Goal: Task Accomplishment & Management: Manage account settings

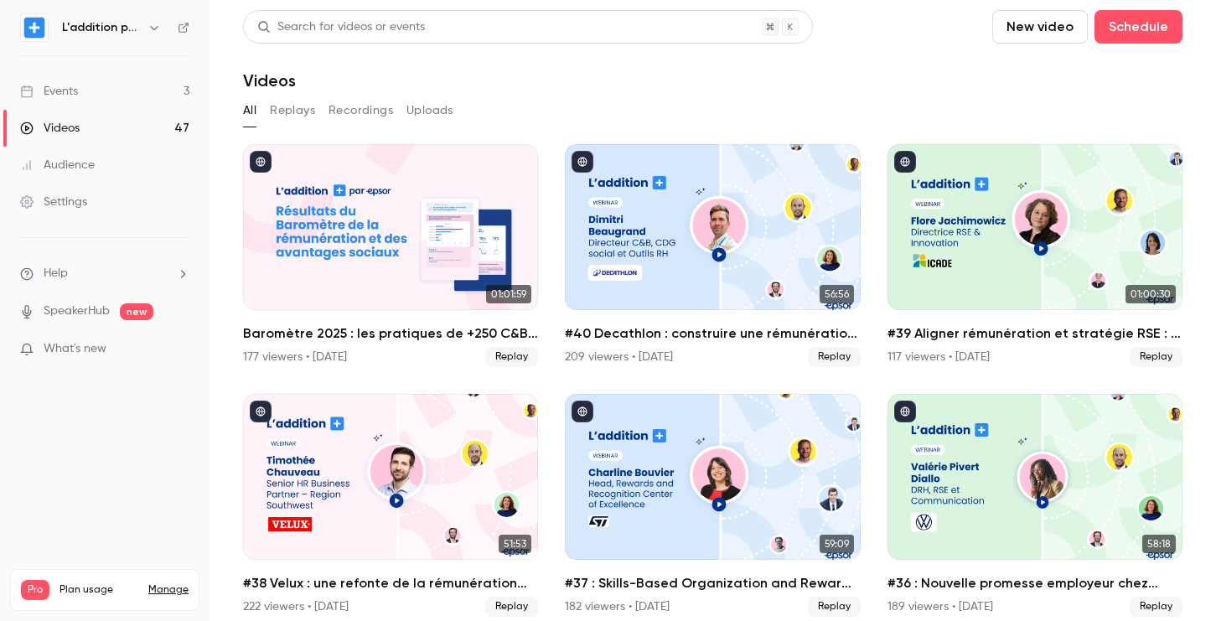
click at [78, 96] on div "Events" at bounding box center [49, 91] width 58 height 17
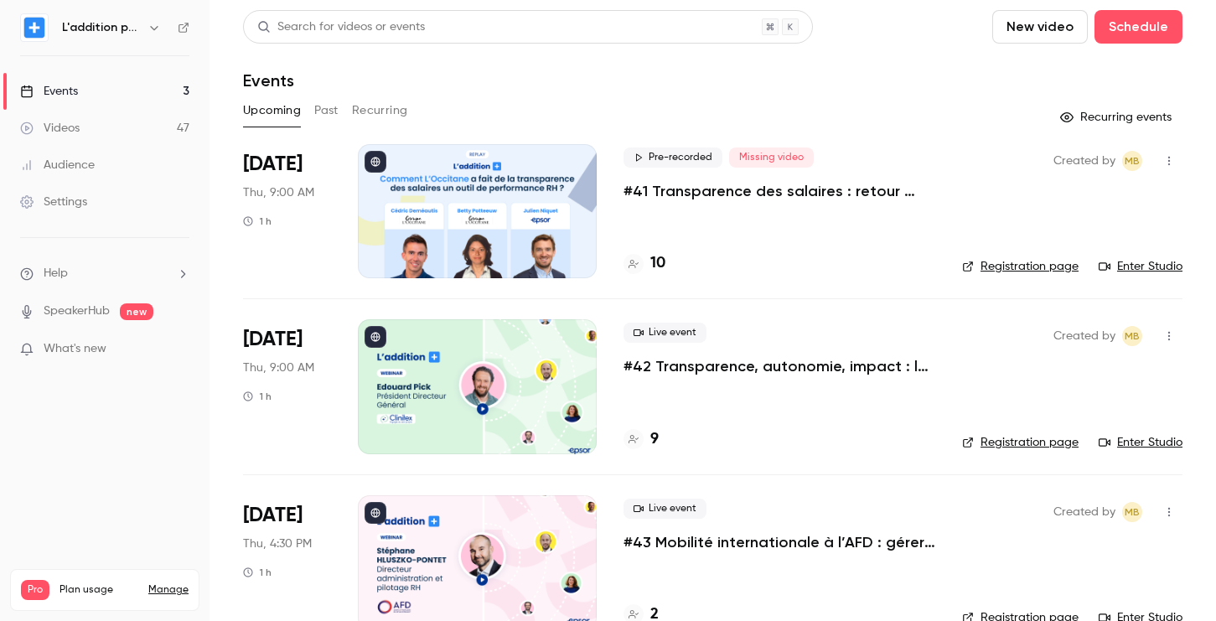
click at [677, 193] on p "#41 Transparence des salaires : retour d'expérience de L'Occitane" at bounding box center [780, 191] width 312 height 20
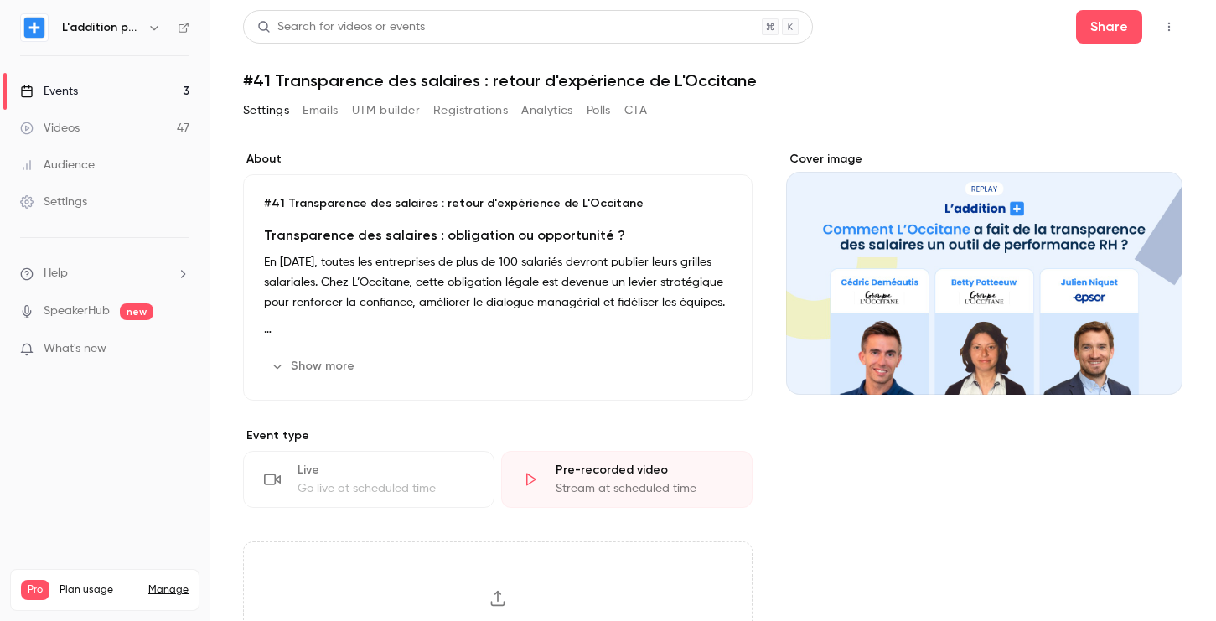
click at [488, 115] on button "Registrations" at bounding box center [470, 110] width 75 height 27
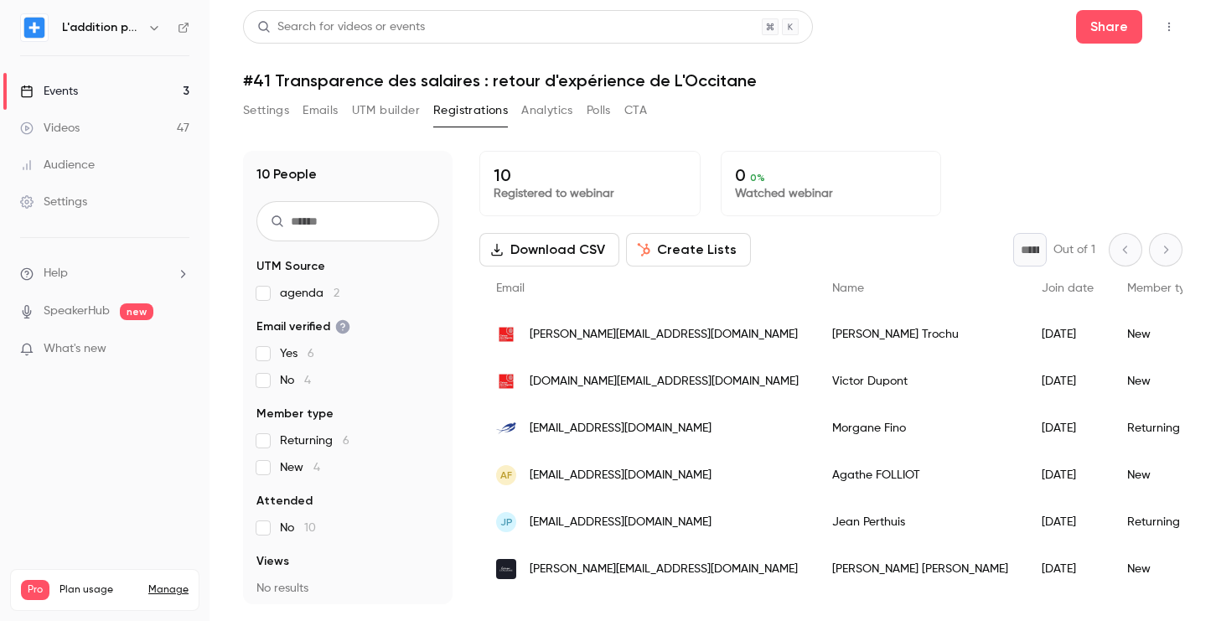
click at [385, 112] on button "UTM builder" at bounding box center [386, 110] width 68 height 27
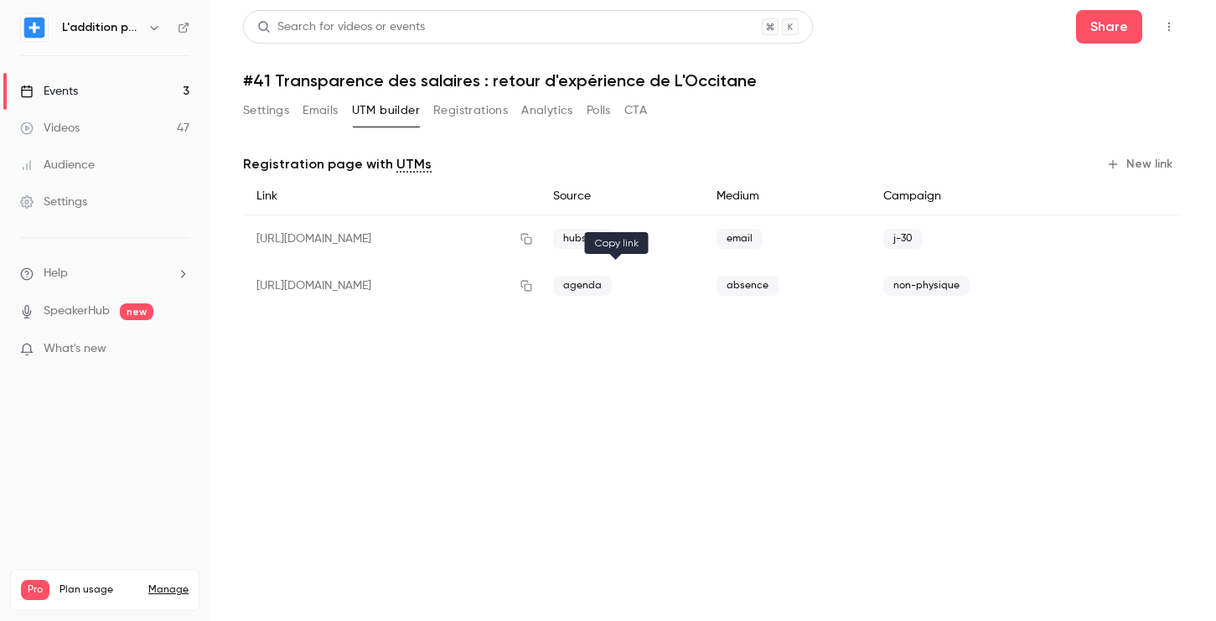
click at [540, 278] on div at bounding box center [526, 285] width 27 height 47
click at [533, 283] on icon "button" at bounding box center [526, 286] width 13 height 12
